Goal: Transaction & Acquisition: Download file/media

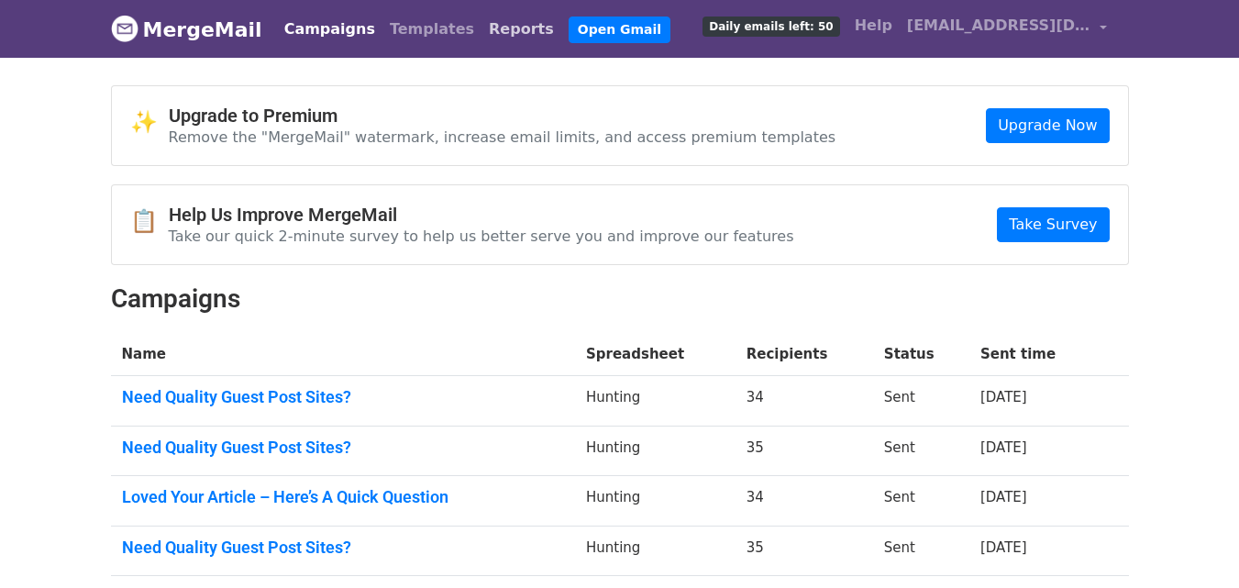
click at [482, 32] on link "Reports" at bounding box center [522, 29] width 80 height 37
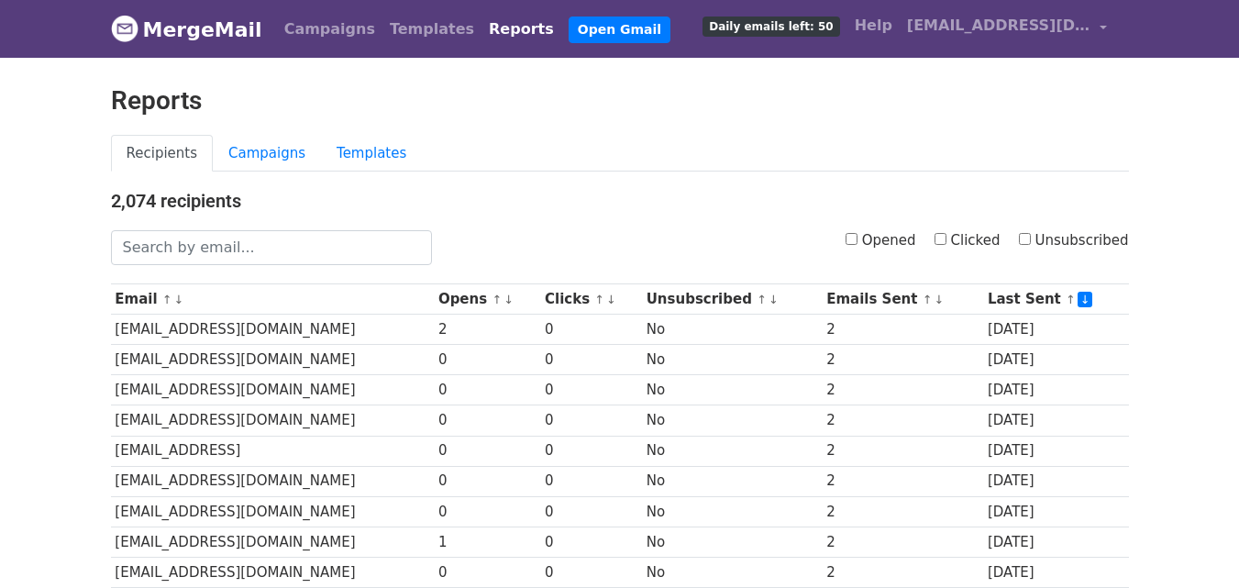
click at [947, 240] on input "Clicked" at bounding box center [941, 239] width 12 height 12
checkbox input "true"
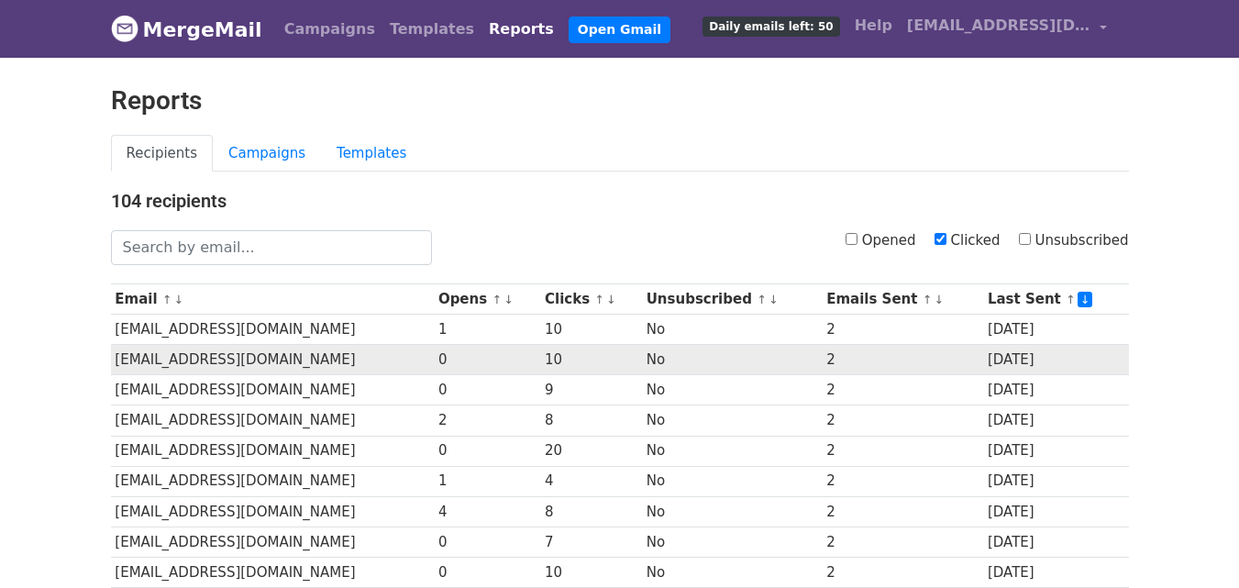
scroll to position [906, 0]
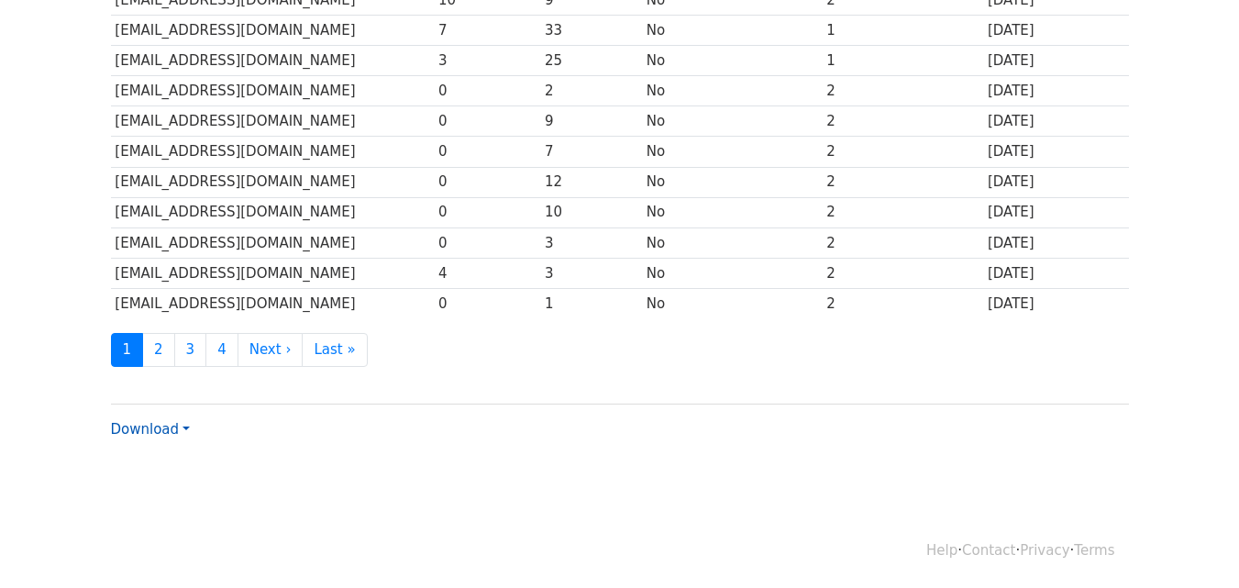
click at [172, 431] on link "Download" at bounding box center [150, 429] width 79 height 17
click at [170, 464] on link "CSV" at bounding box center [184, 464] width 145 height 29
